Goal: Information Seeking & Learning: Learn about a topic

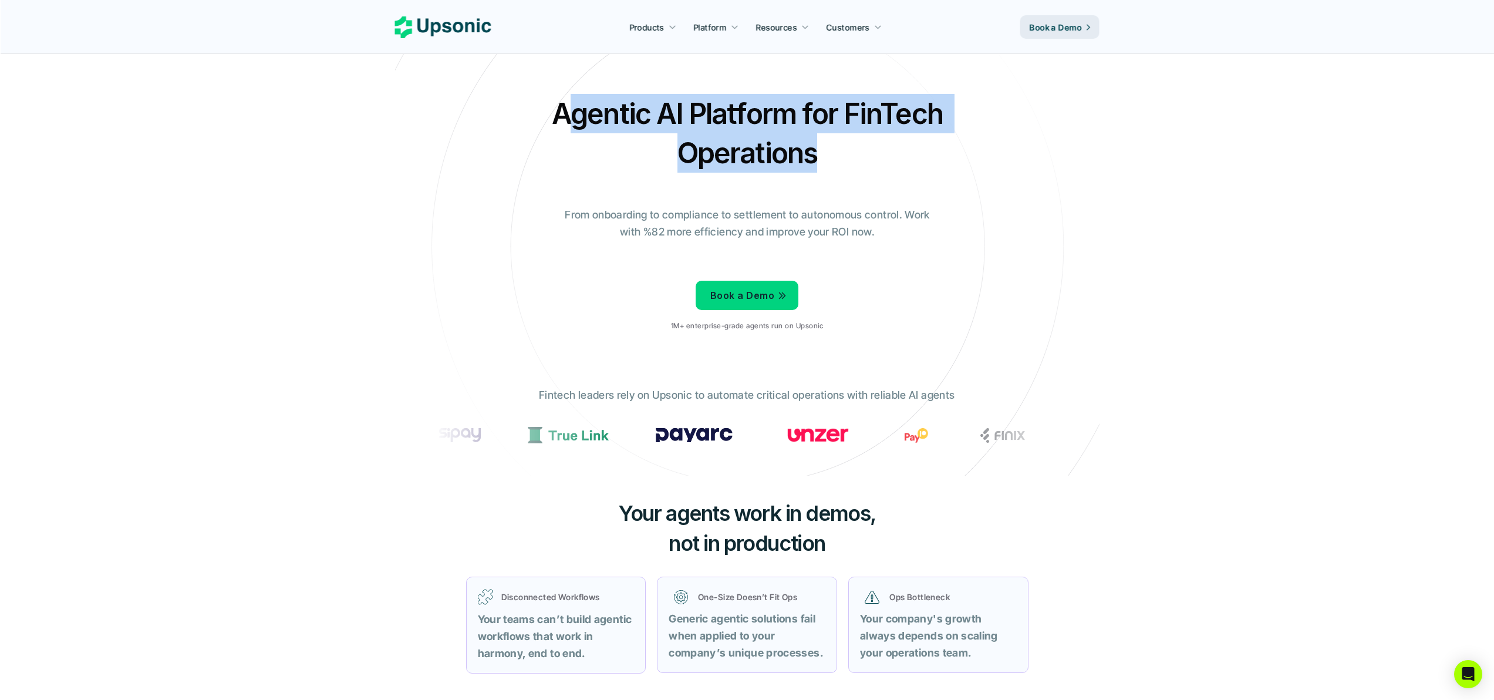
drag, startPoint x: 570, startPoint y: 106, endPoint x: 882, endPoint y: 151, distance: 315.0
click at [881, 150] on h2 "Agentic AI Platform for FinTech Operations" at bounding box center [747, 133] width 411 height 79
drag, startPoint x: 692, startPoint y: 133, endPoint x: 517, endPoint y: 105, distance: 176.6
click at [518, 105] on div "Agentic AI Platform for FinTech Operations From onboarding to compliance to set…" at bounding box center [747, 217] width 687 height 247
click at [517, 105] on div "Agentic AI Platform for FinTech Operations From onboarding to compliance to set…" at bounding box center [747, 217] width 687 height 247
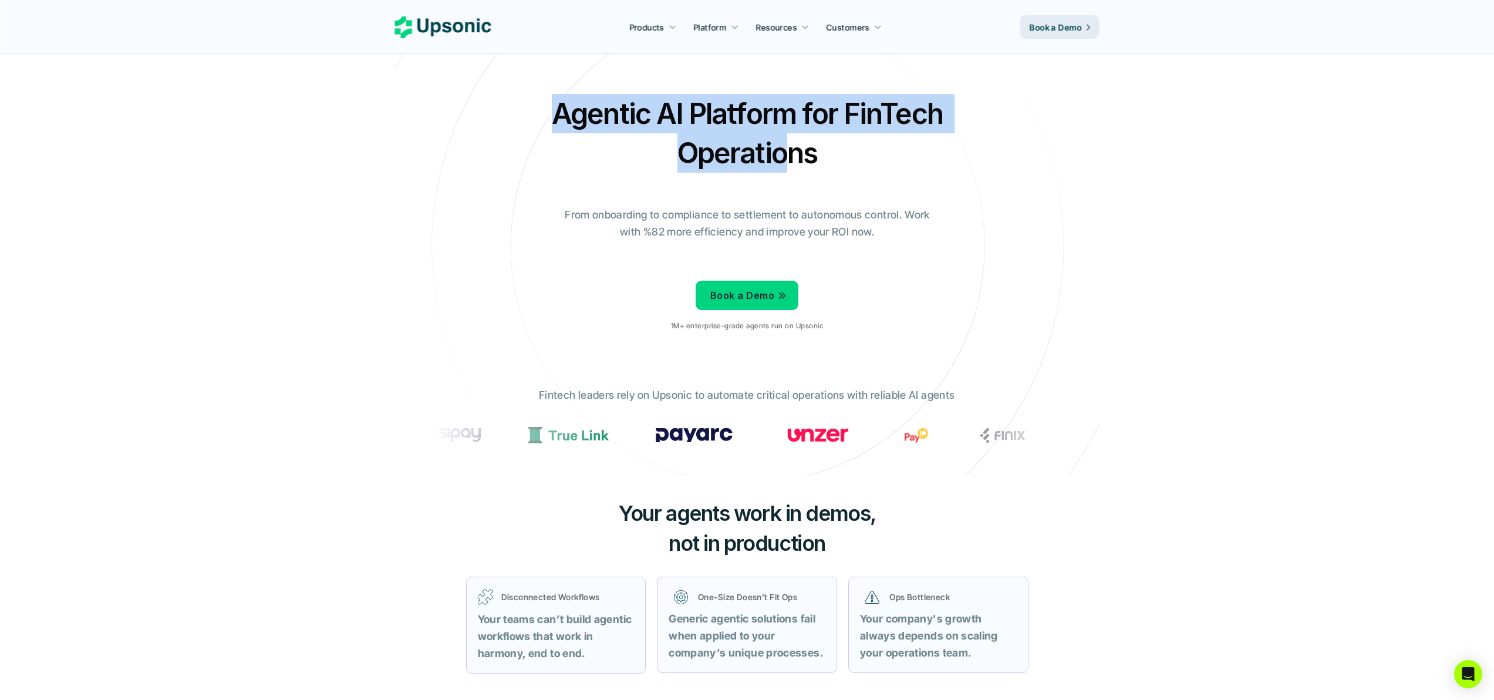
drag, startPoint x: 632, startPoint y: 117, endPoint x: 866, endPoint y: 183, distance: 242.9
click at [861, 180] on div "Agentic AI Platform for FinTech Operations From onboarding to compliance to set…" at bounding box center [747, 217] width 687 height 247
click at [880, 189] on div "Agentic AI Platform for FinTech Operations From onboarding to compliance to set…" at bounding box center [747, 217] width 687 height 247
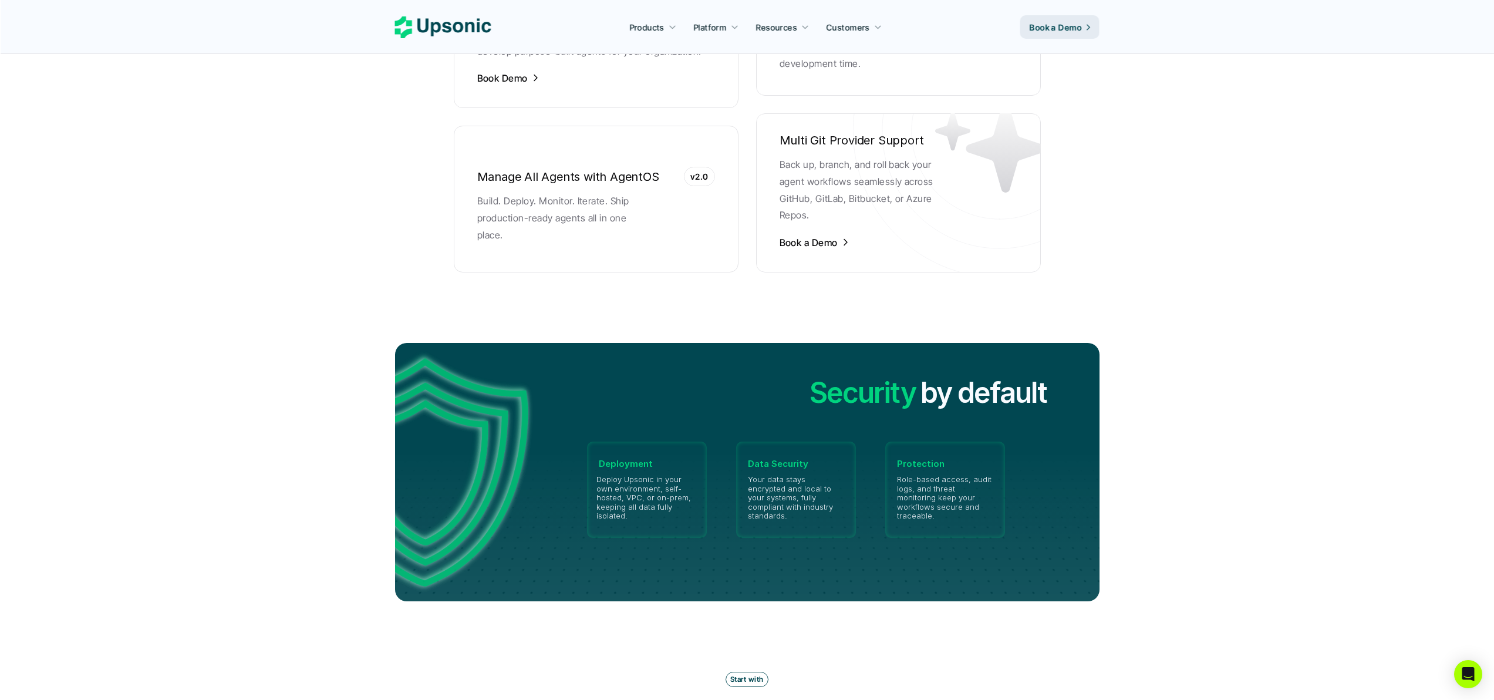
scroll to position [2852, 0]
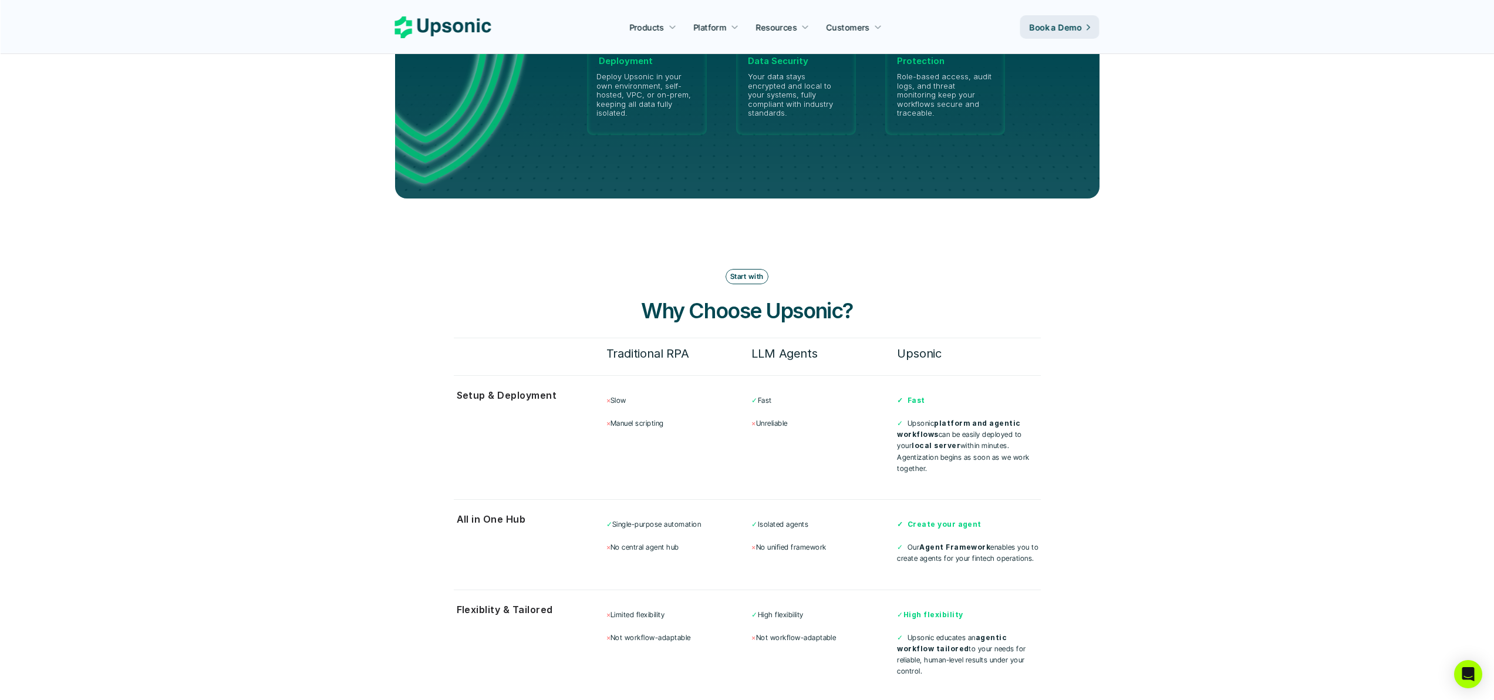
drag, startPoint x: 725, startPoint y: 290, endPoint x: 927, endPoint y: 299, distance: 202.1
click at [920, 298] on h3 "Why Choose Upsonic?" at bounding box center [747, 310] width 352 height 29
click at [927, 299] on div "Start with Why Choose Upsonic? Traditional RPA LLM Agents Upsonic Setup & Deplo…" at bounding box center [747, 530] width 587 height 522
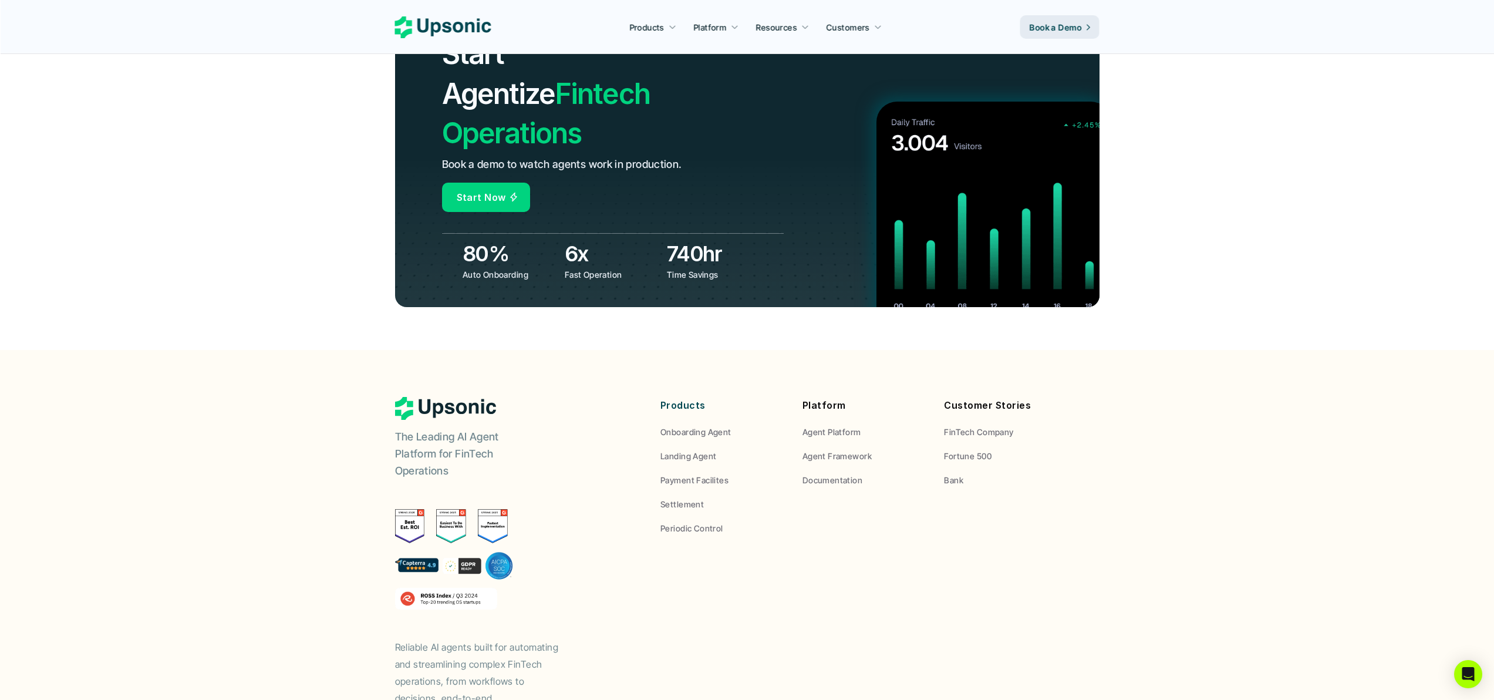
scroll to position [4205, 0]
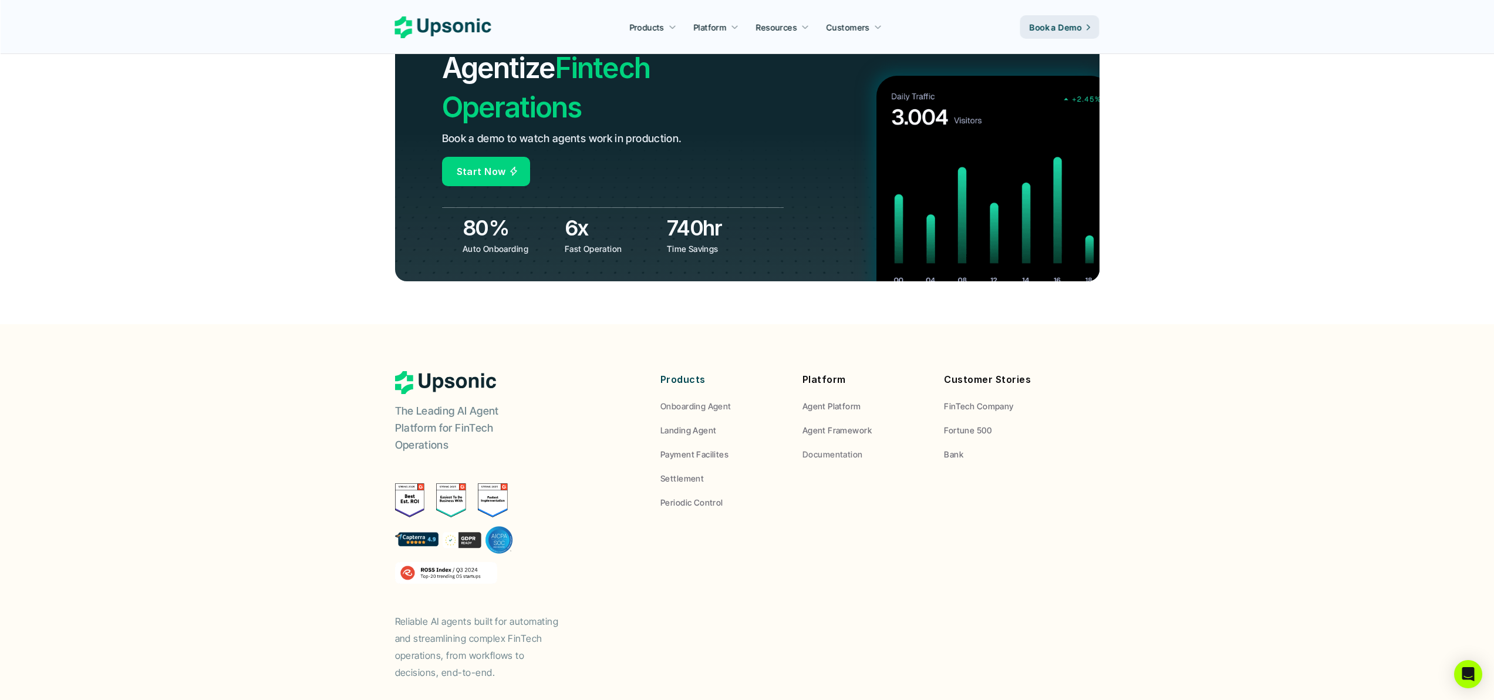
drag, startPoint x: 1018, startPoint y: 429, endPoint x: 559, endPoint y: 241, distance: 496.5
drag, startPoint x: 559, startPoint y: 241, endPoint x: 1272, endPoint y: 506, distance: 761.0
click at [1279, 507] on footer "The Leading AI Agent Platform for FinTech Operations Reliable AI agents built f…" at bounding box center [747, 545] width 1494 height 443
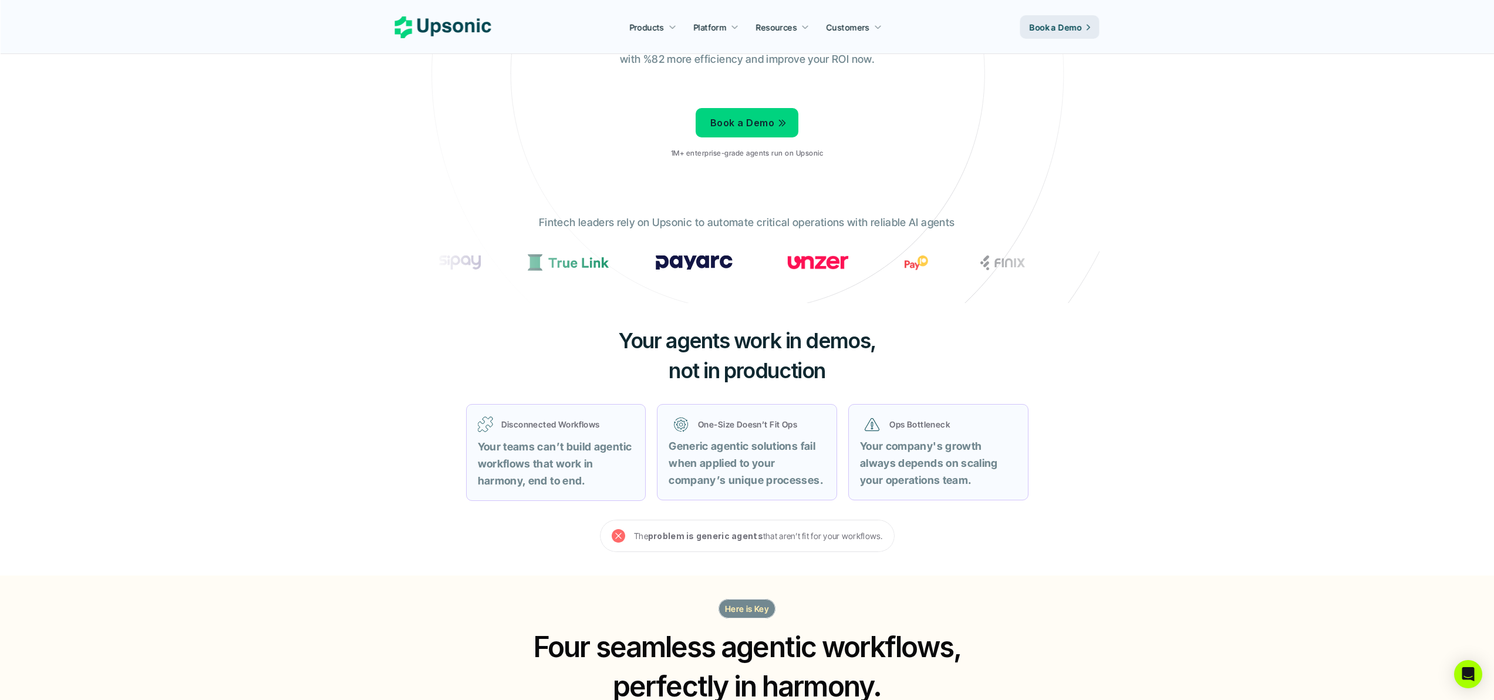
scroll to position [0, 0]
